Goal: Leave review/rating: Share an evaluation or opinion about a product, service, or content

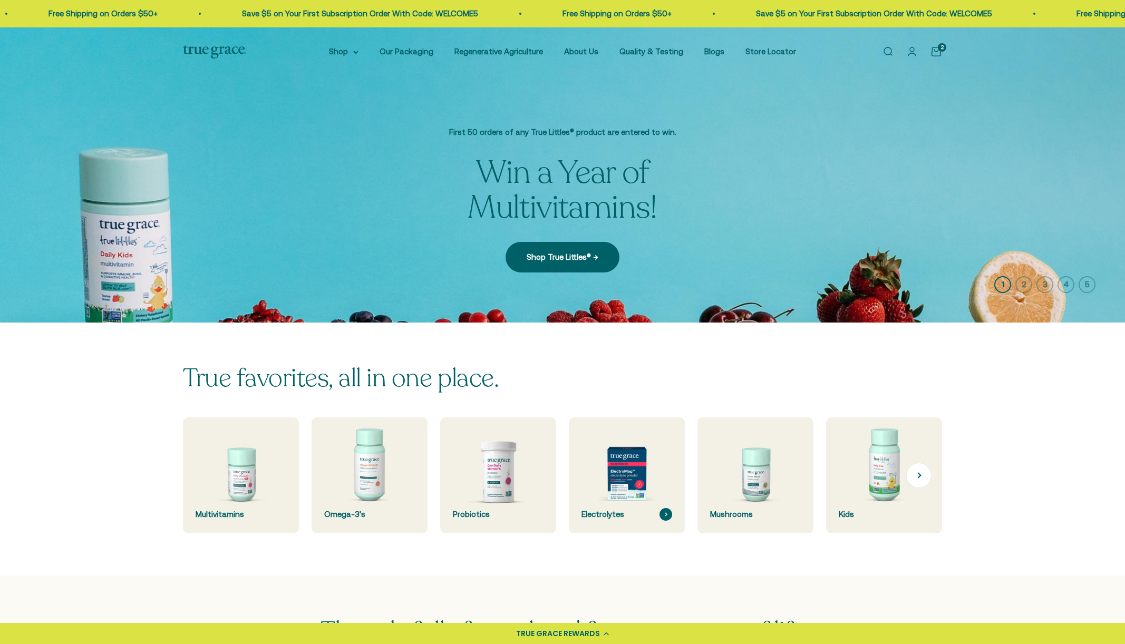
click at [625, 471] on img at bounding box center [626, 475] width 123 height 123
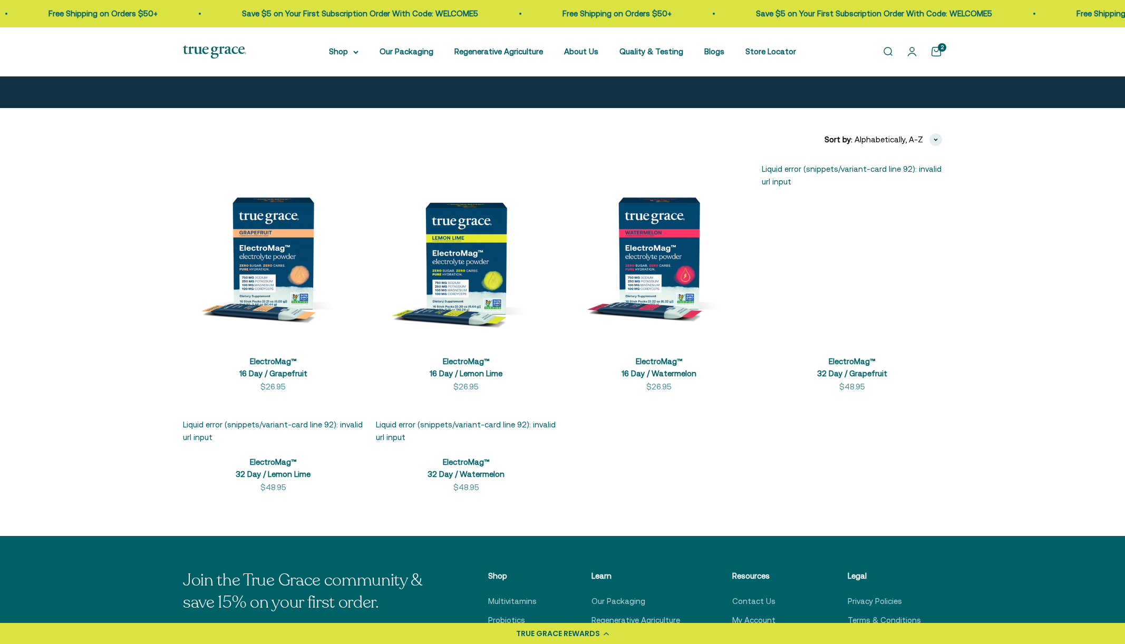
scroll to position [149, 0]
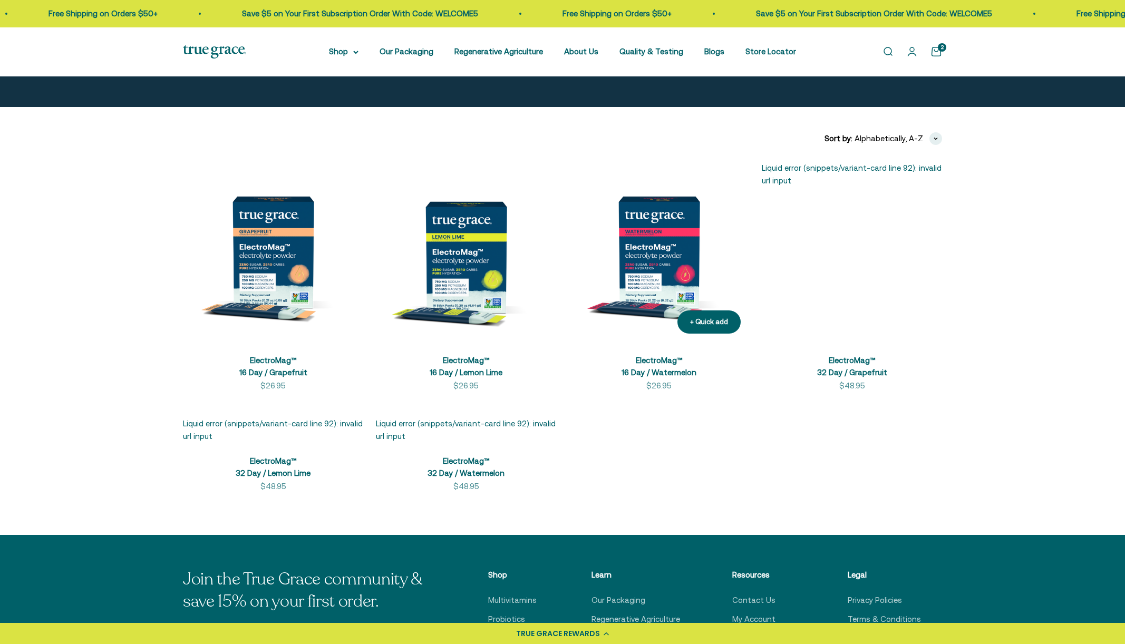
click at [665, 263] on img at bounding box center [659, 252] width 180 height 180
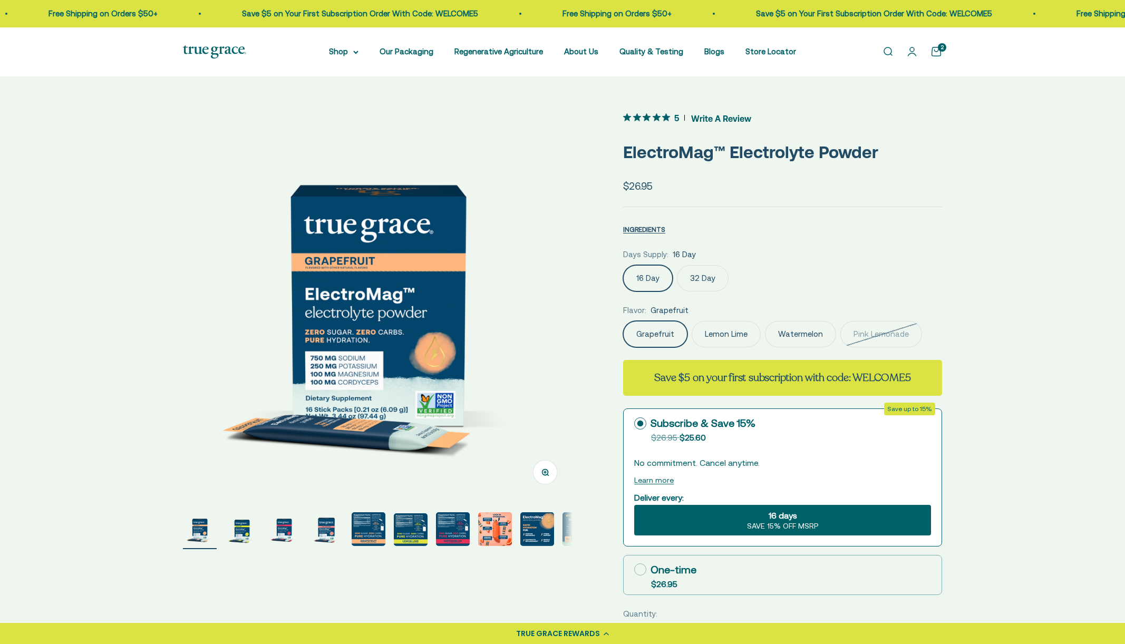
click at [720, 334] on label "Lemon Lime" at bounding box center [725, 334] width 69 height 26
click at [623, 321] on input "Lemon Lime" at bounding box center [622, 320] width 1 height 1
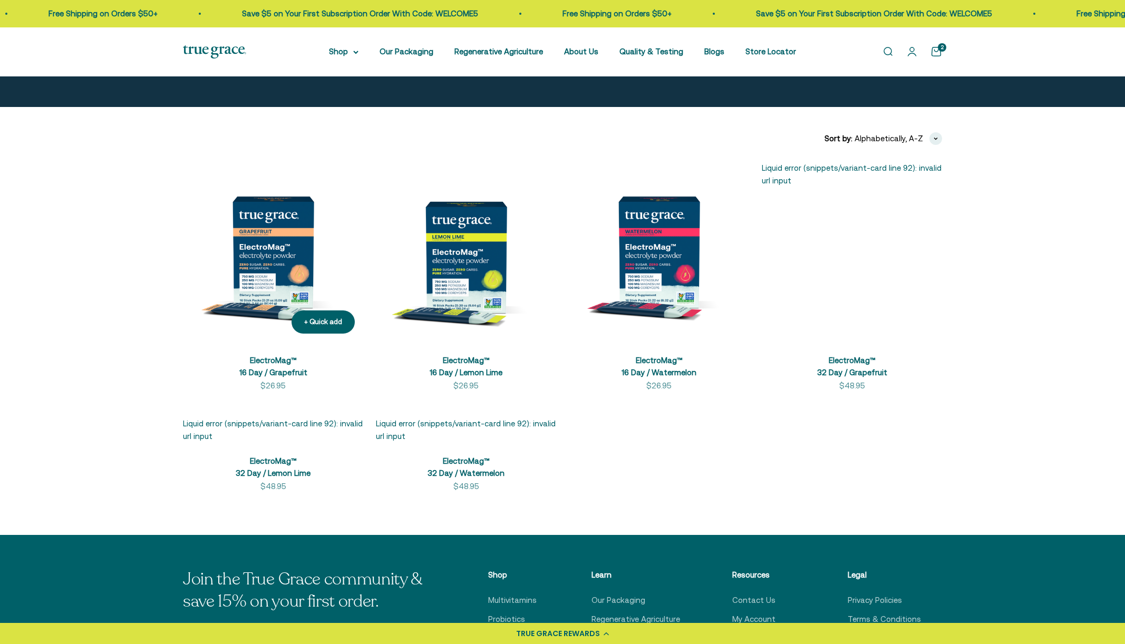
click at [278, 275] on img at bounding box center [273, 252] width 180 height 180
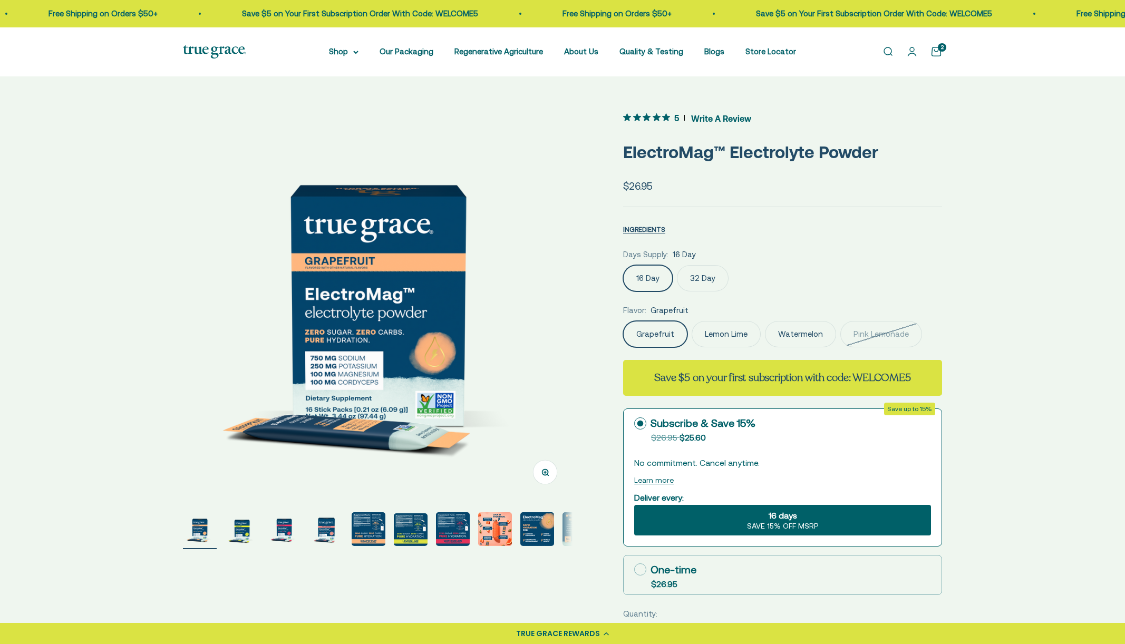
click at [721, 334] on label "Lemon Lime" at bounding box center [725, 334] width 69 height 26
click at [623, 321] on input "Lemon Lime" at bounding box center [622, 320] width 1 height 1
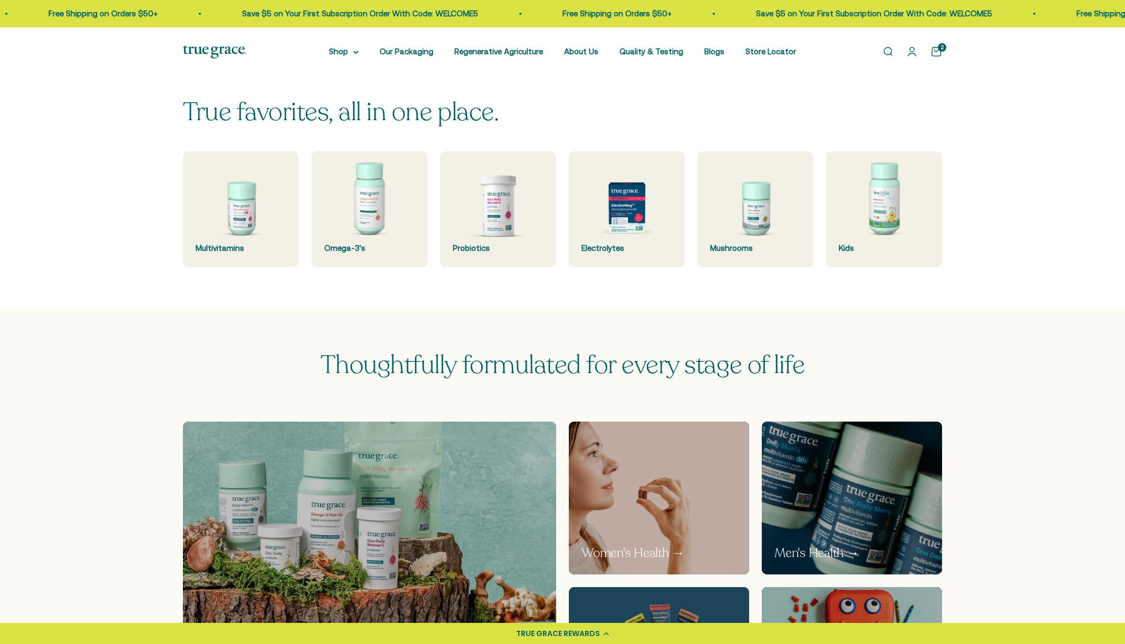
scroll to position [279, 0]
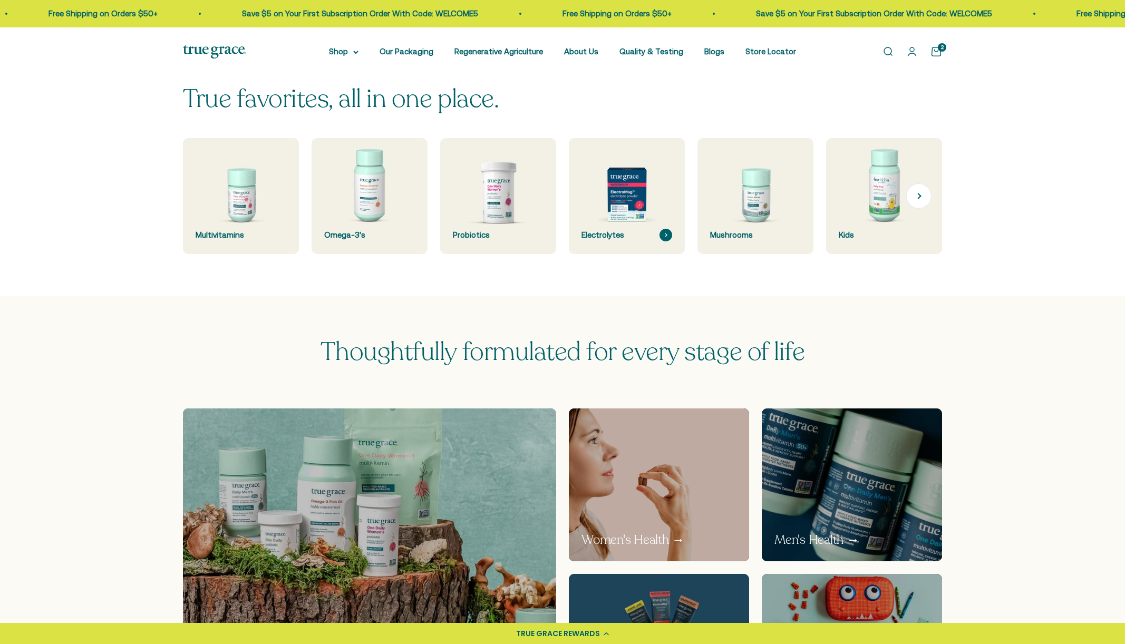
click at [634, 199] on img at bounding box center [626, 196] width 123 height 123
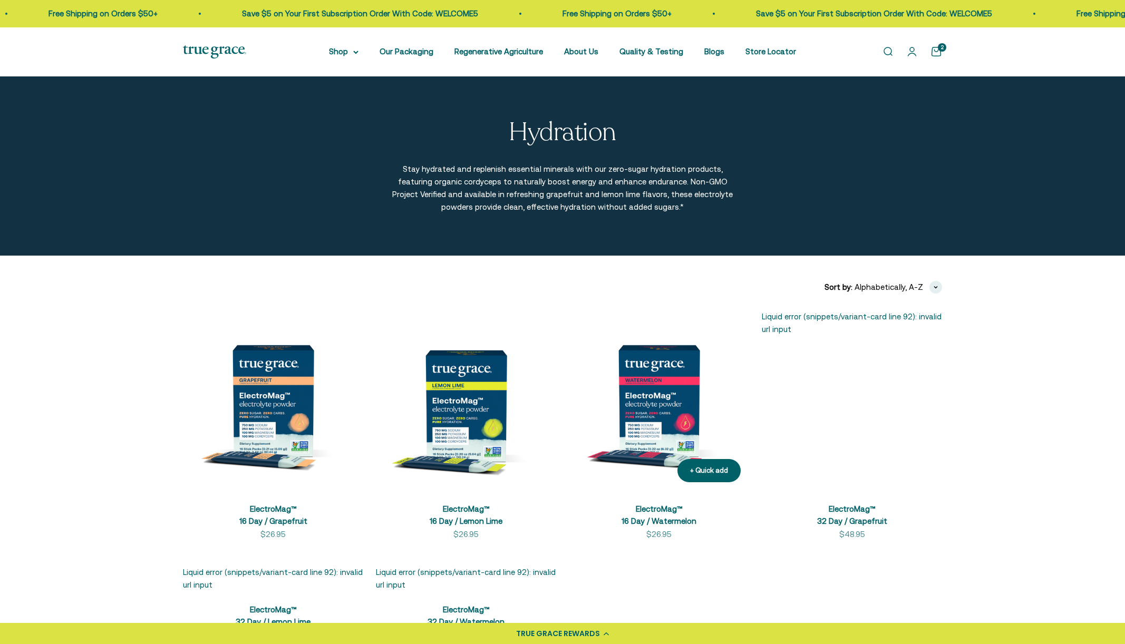
click at [670, 406] on img at bounding box center [659, 400] width 180 height 180
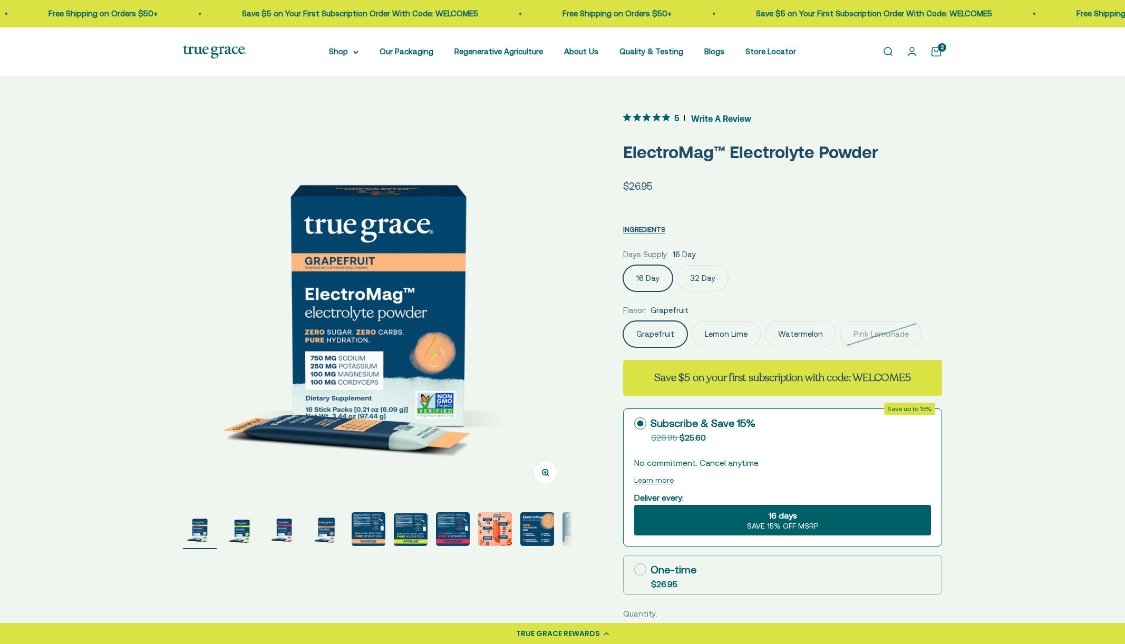
click at [722, 116] on span "Write A Review" at bounding box center [721, 118] width 60 height 16
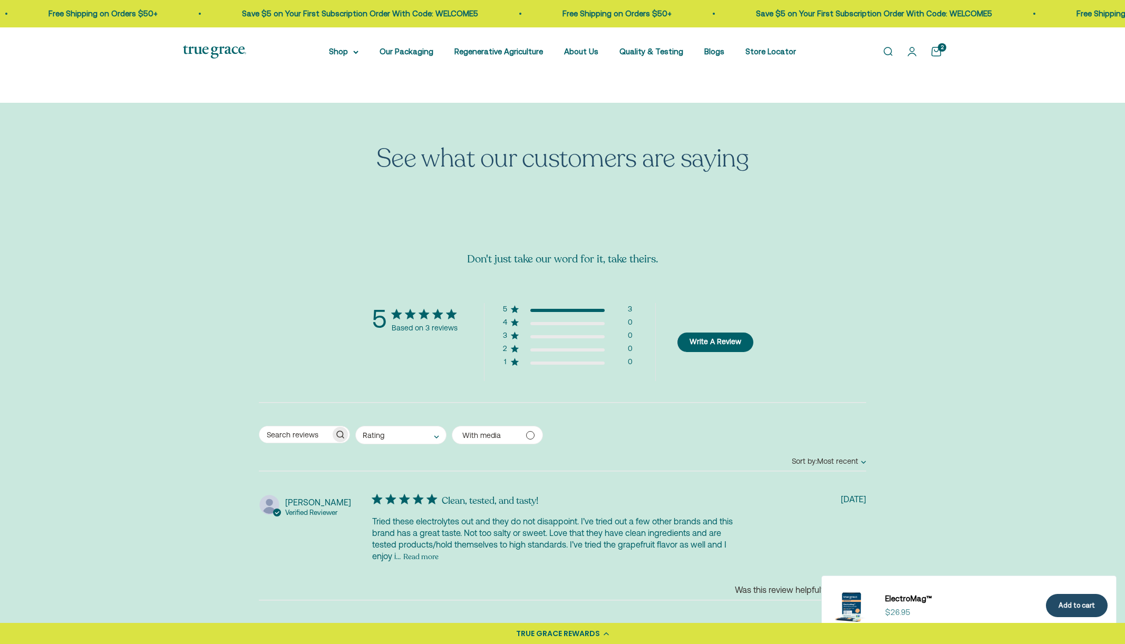
scroll to position [2273, 0]
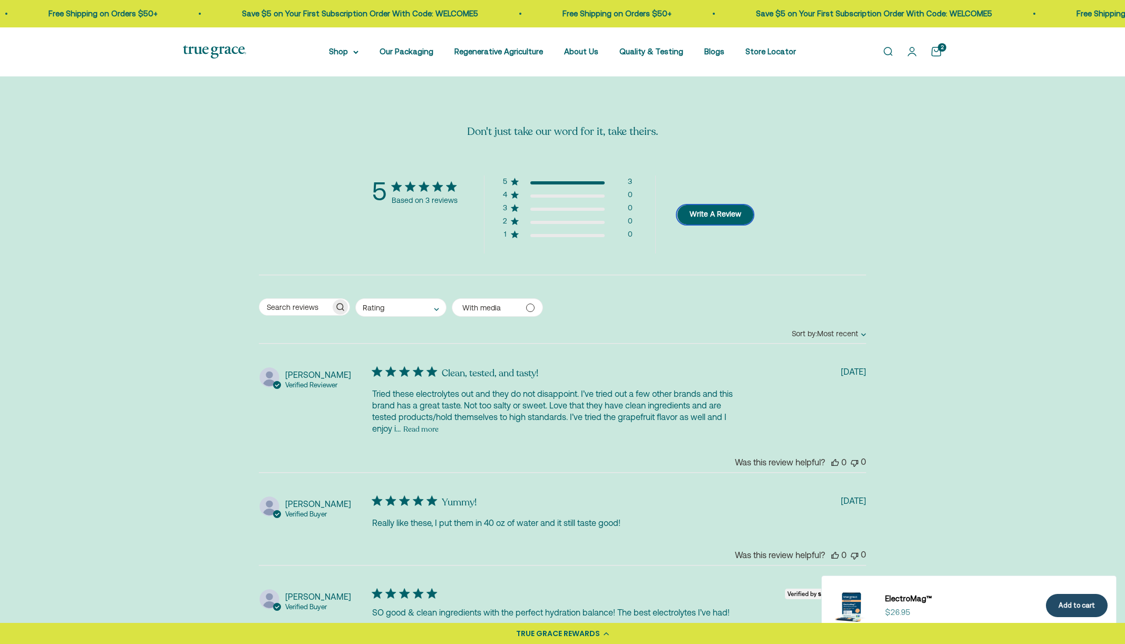
click at [718, 212] on button "Write A Review" at bounding box center [715, 214] width 76 height 19
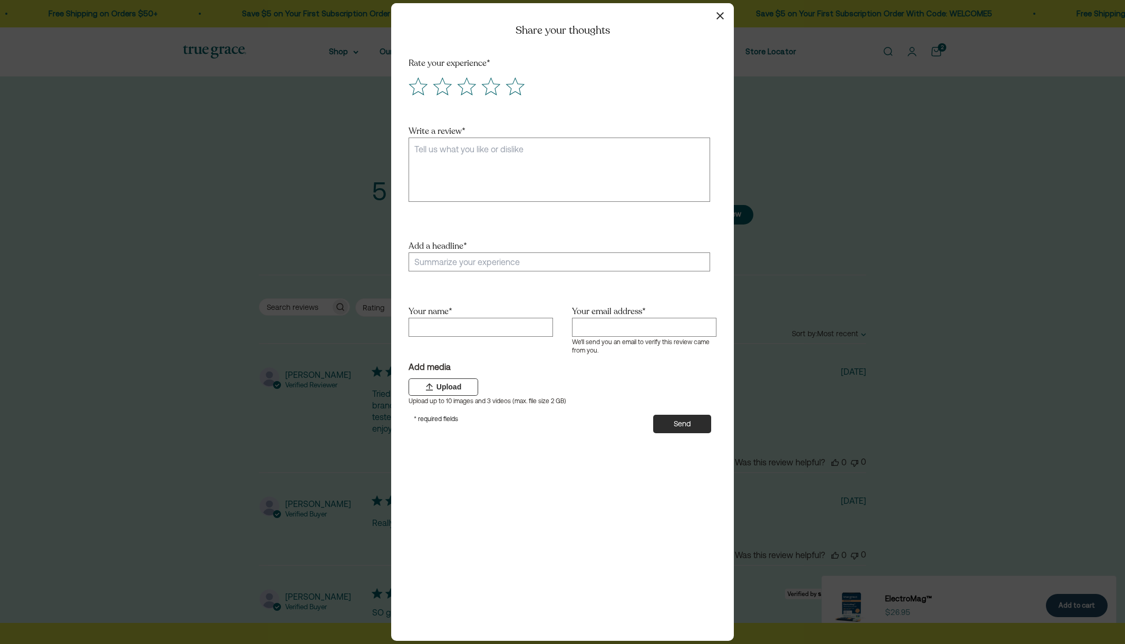
click at [718, 15] on icon "button" at bounding box center [719, 15] width 7 height 7
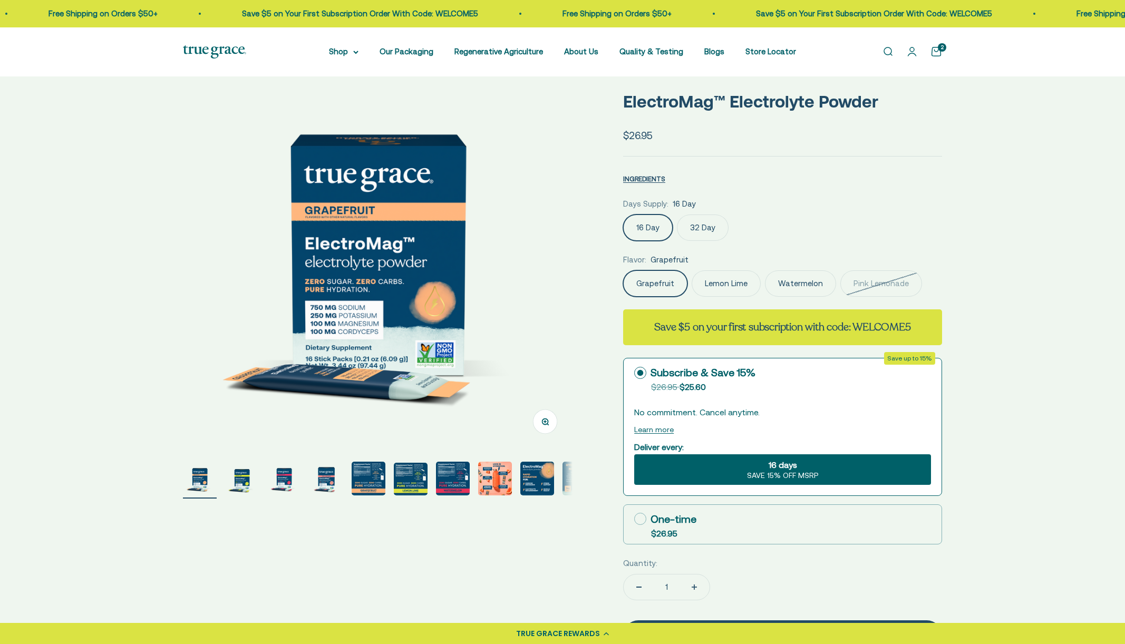
scroll to position [0, 0]
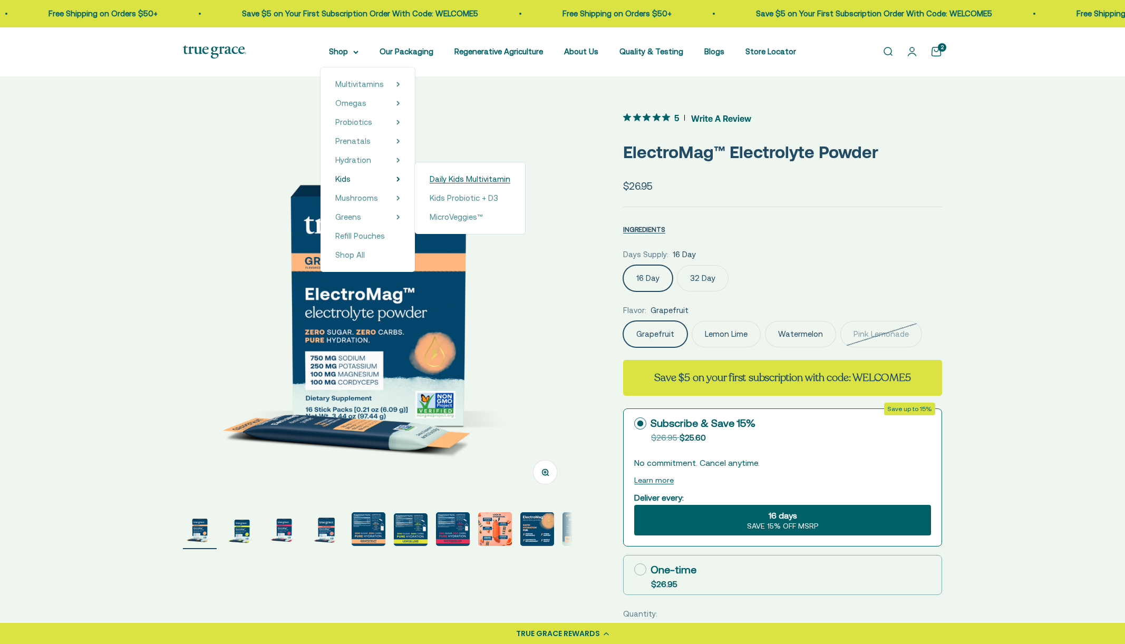
click at [455, 181] on span "Daily Kids Multivitamin" at bounding box center [470, 178] width 81 height 9
